Goal: Task Accomplishment & Management: Use online tool/utility

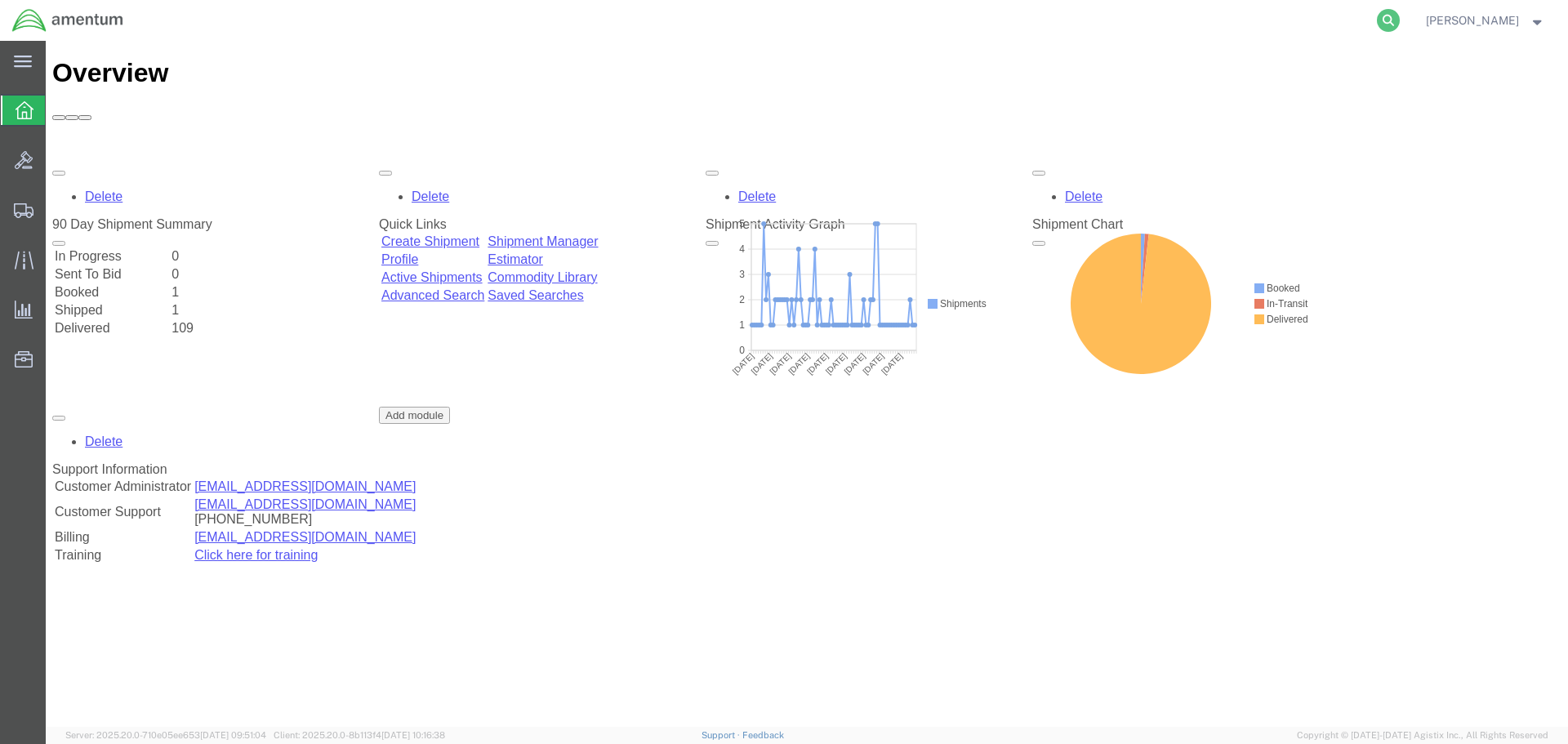
click at [1384, 20] on icon at bounding box center [1387, 20] width 23 height 23
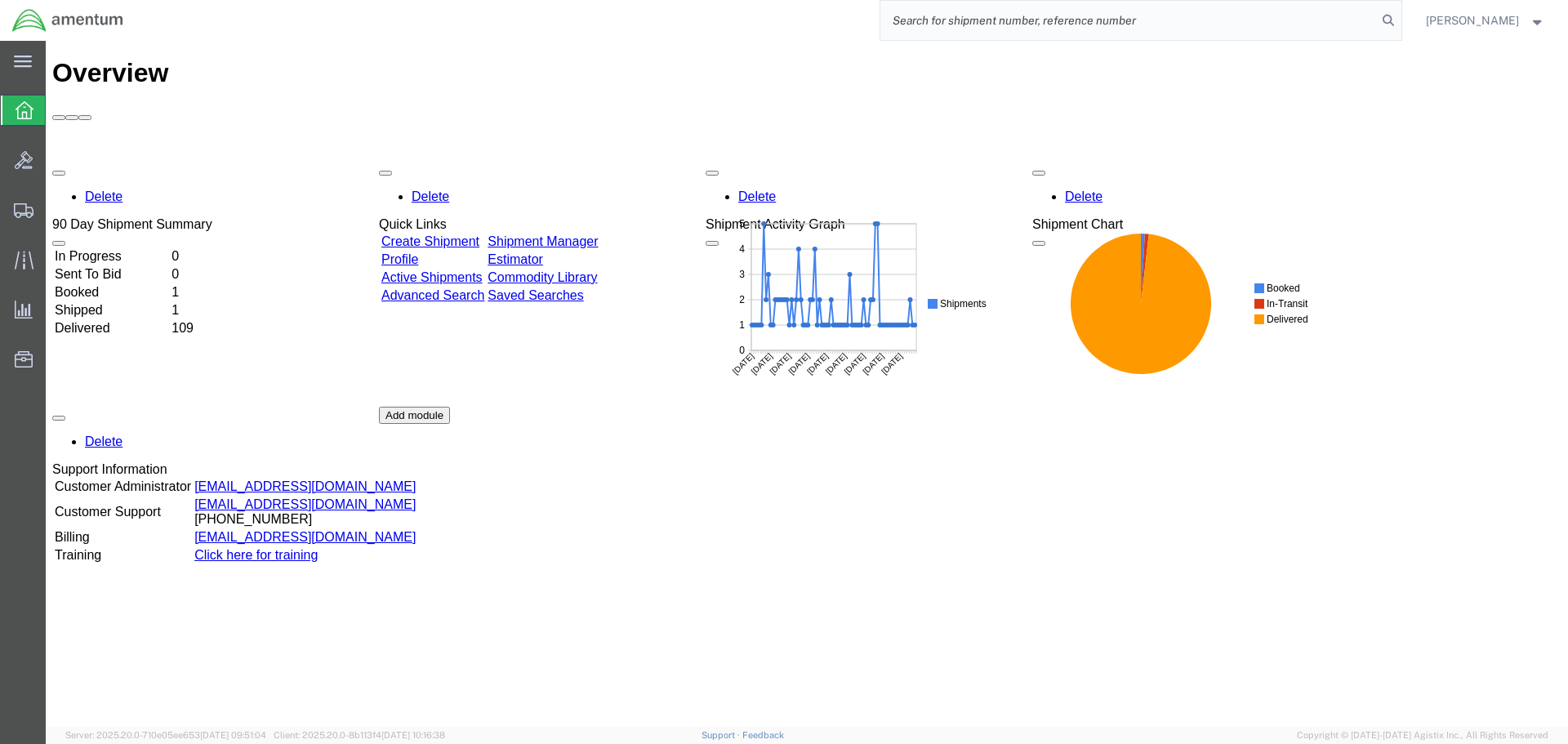
click at [1132, 26] on input "search" at bounding box center [1128, 21] width 497 height 40
paste input "AOR0225253003"
drag, startPoint x: 991, startPoint y: 18, endPoint x: 856, endPoint y: 24, distance: 135.1
click at [861, 24] on div "AOR0225253003" at bounding box center [768, 20] width 1266 height 41
paste input "SR02-25274-0282"
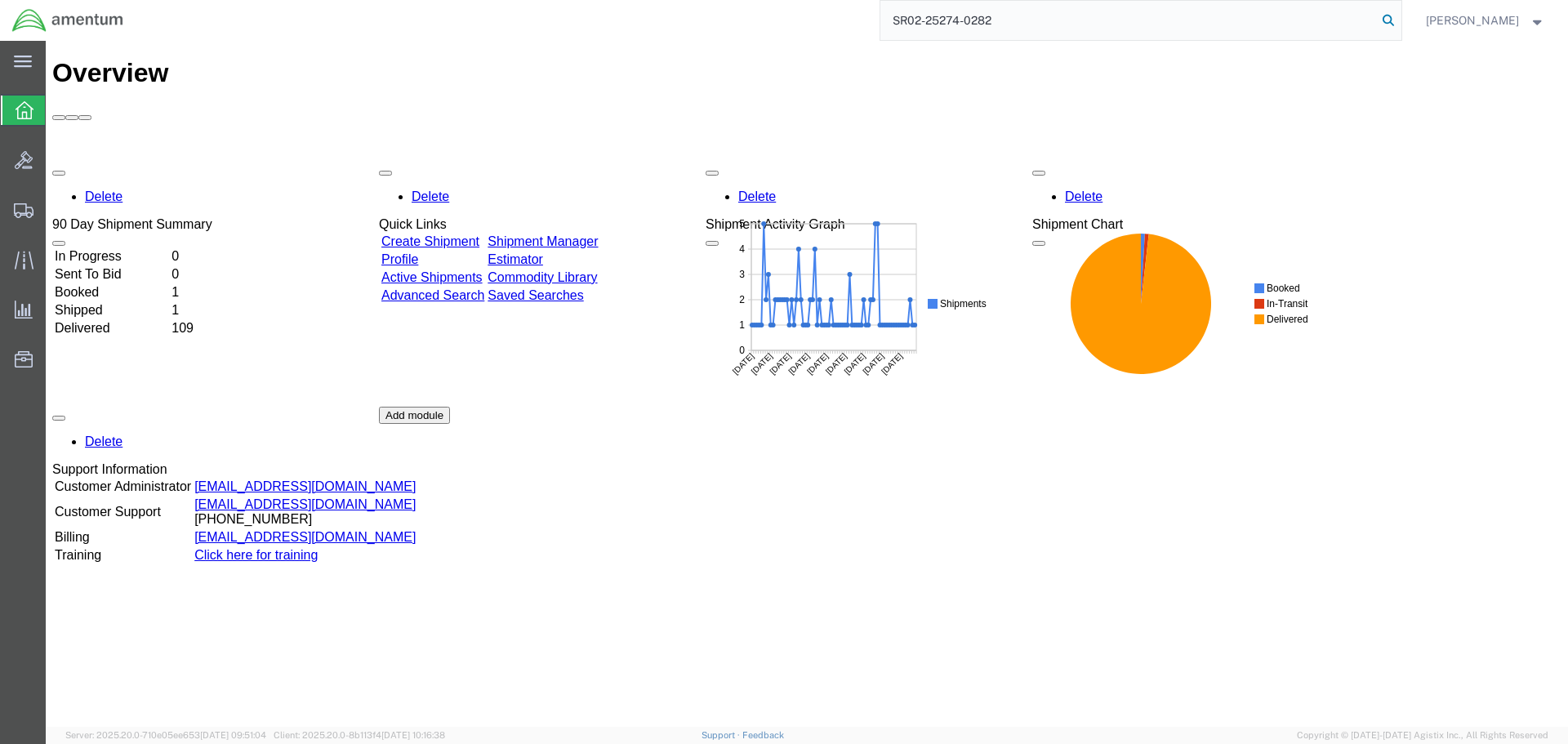
type input "SR02-25274-0282"
click at [1384, 18] on icon at bounding box center [1387, 20] width 23 height 23
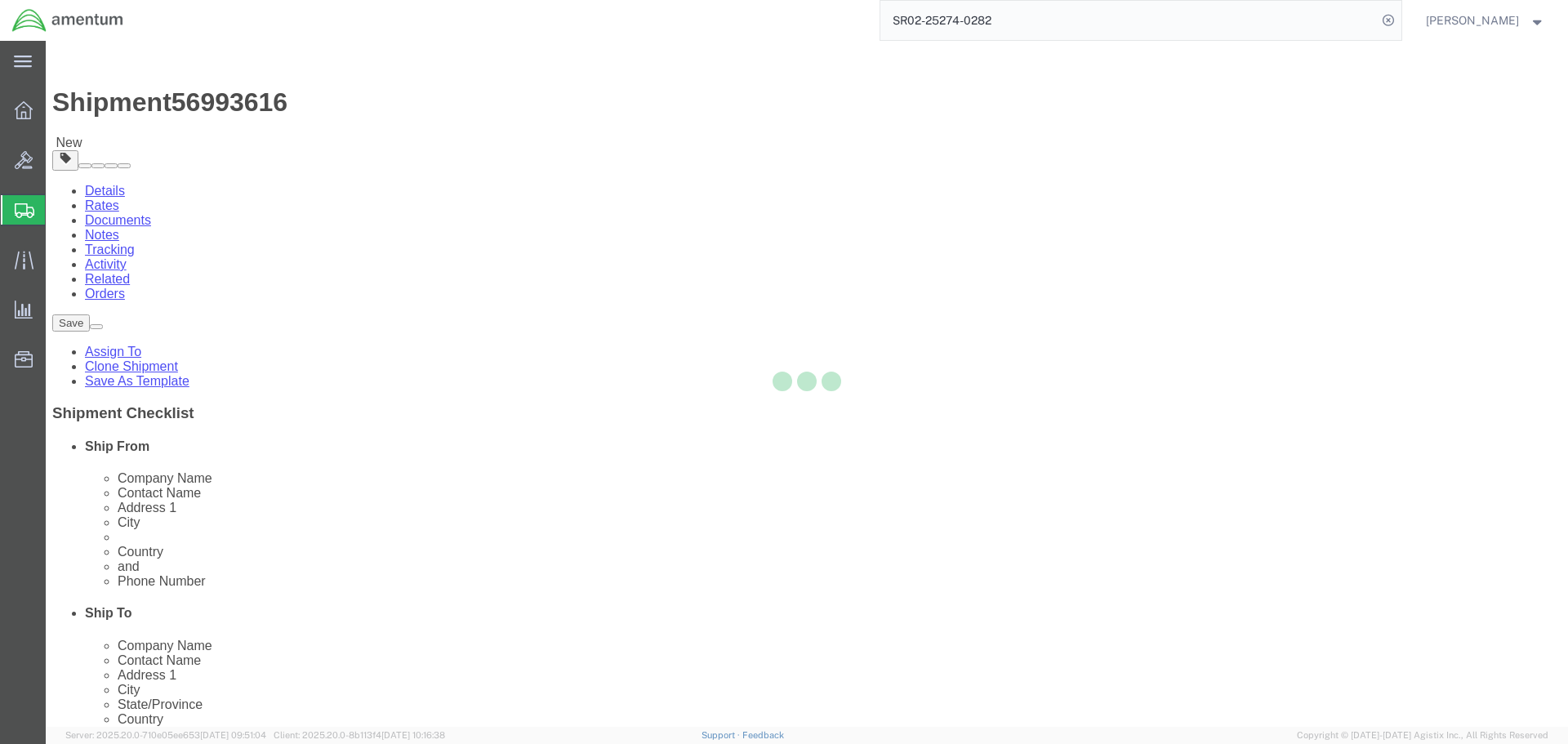
select select "42737"
select select
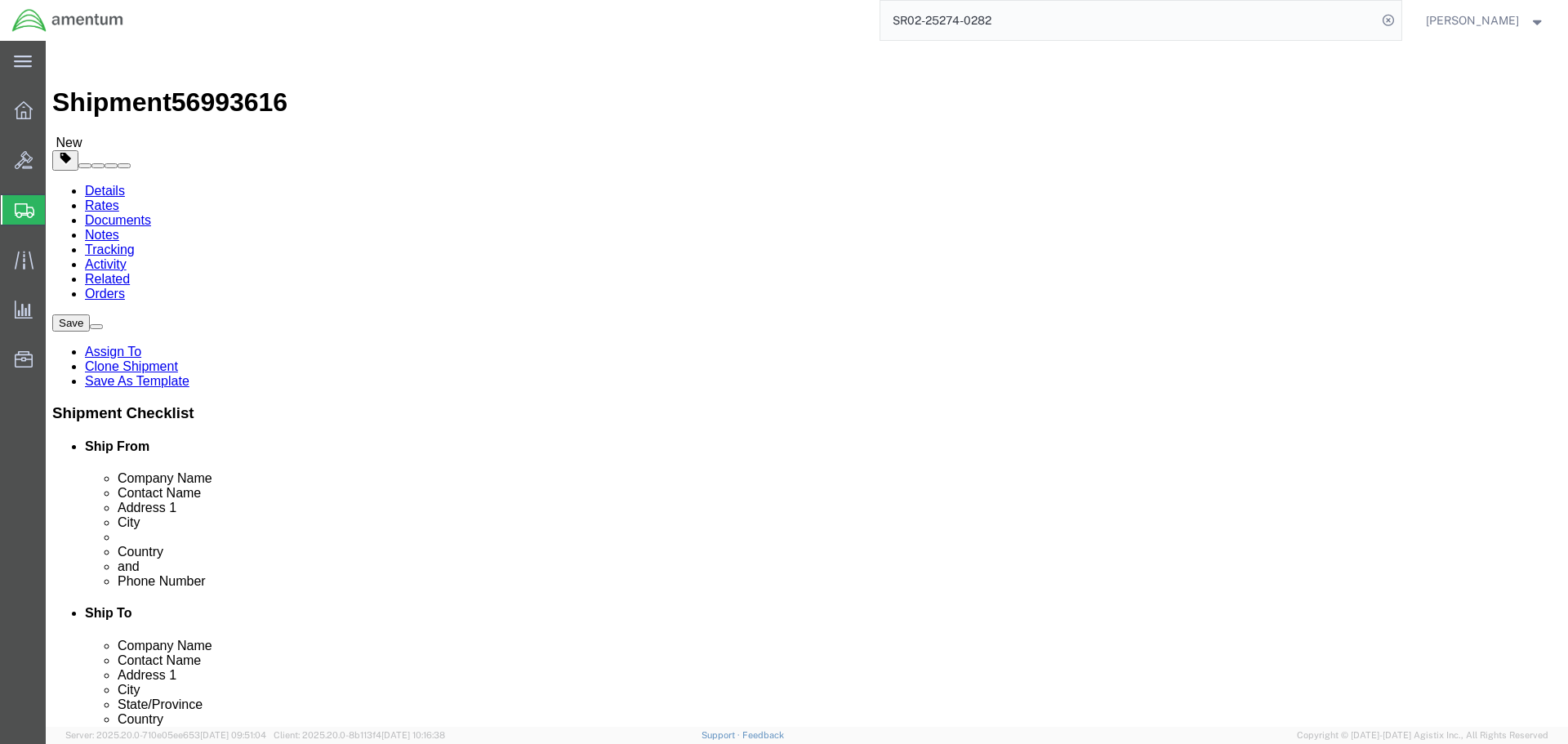
drag, startPoint x: 361, startPoint y: 375, endPoint x: 219, endPoint y: 342, distance: 145.8
click div "[PERSON_NAME]"
type input "[PERSON_NAME]"
click button "Rate Shipment"
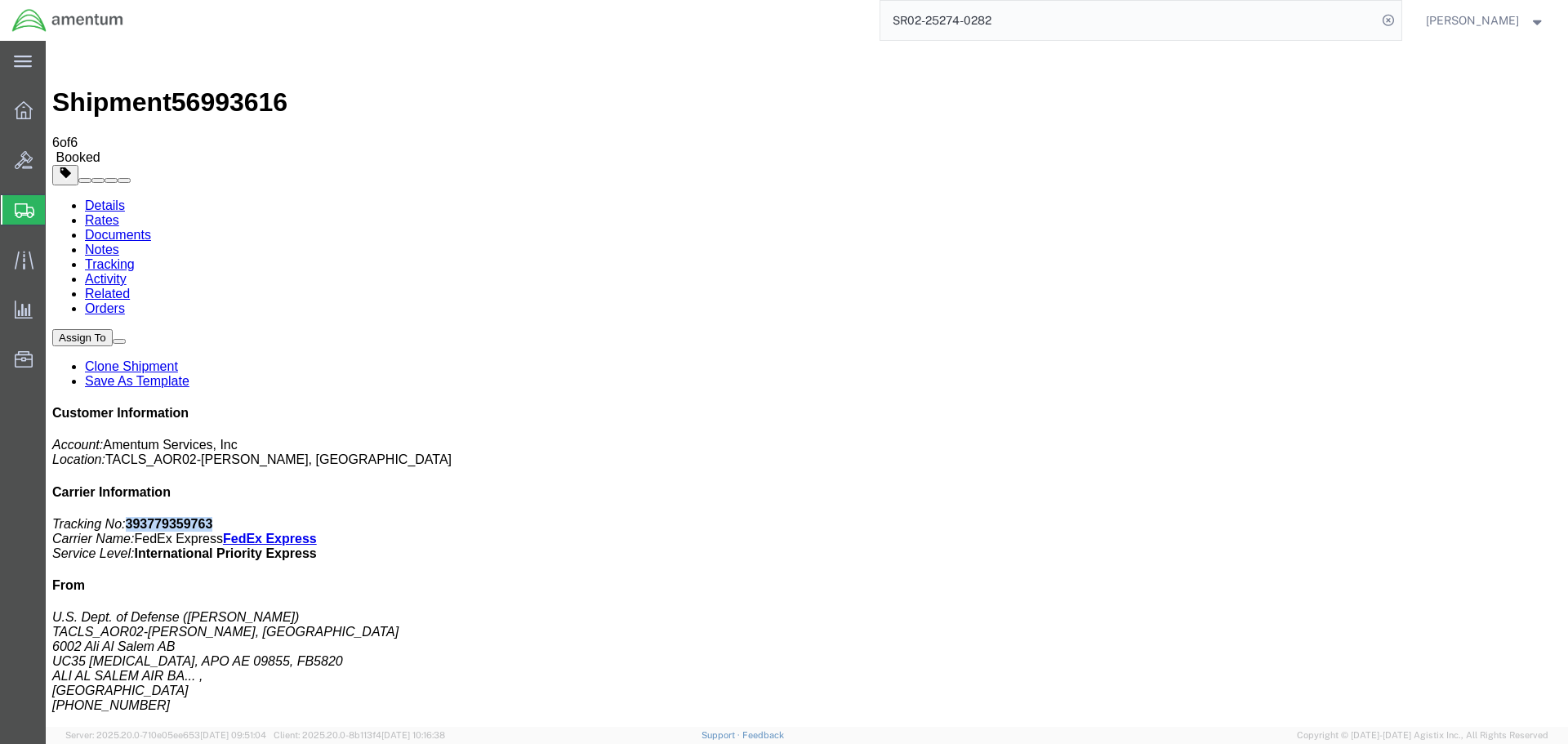
drag, startPoint x: 1433, startPoint y: 253, endPoint x: 1341, endPoint y: 254, distance: 92.0
click at [1341, 517] on p "Tracking No: 393779359763 Carrier Name: FedEx Express FedEx Express Service Lev…" at bounding box center [807, 538] width 1509 height 44
copy b "393779359763"
